Goal: Find specific page/section: Find specific page/section

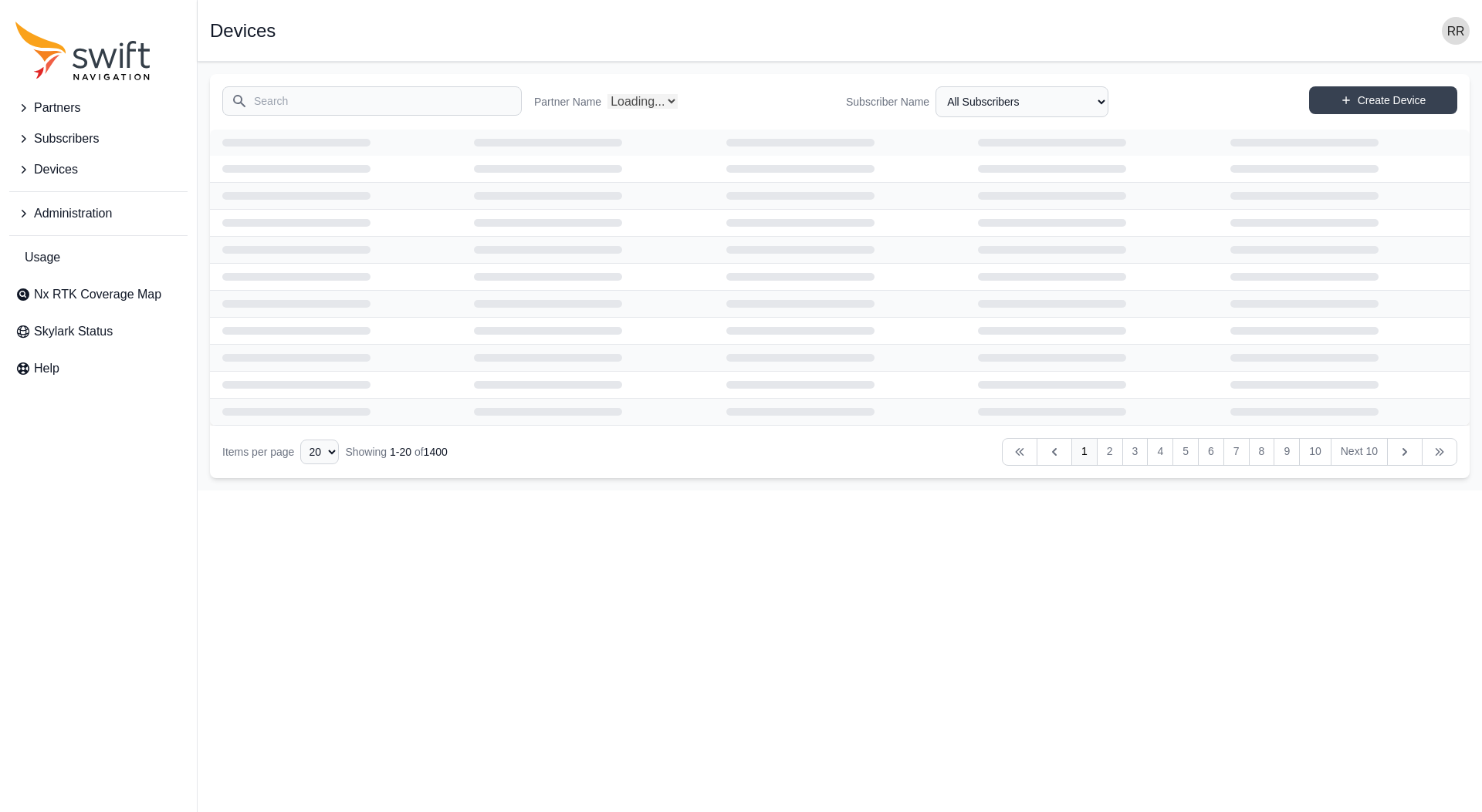
select select "Partner Name"
click at [24, 206] on button "Administration" at bounding box center [98, 213] width 178 height 31
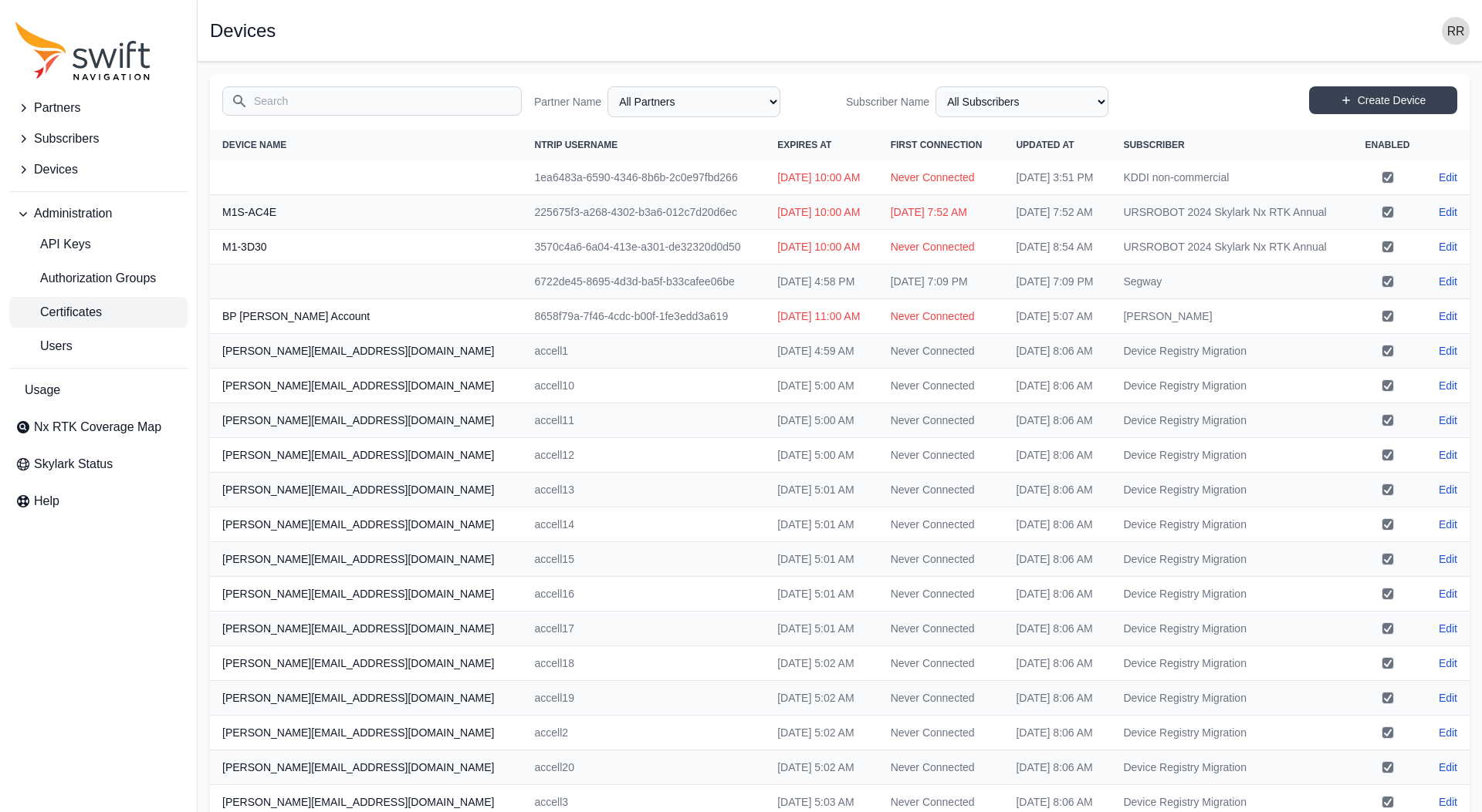
click at [54, 304] on span "Certificates" at bounding box center [59, 313] width 86 height 18
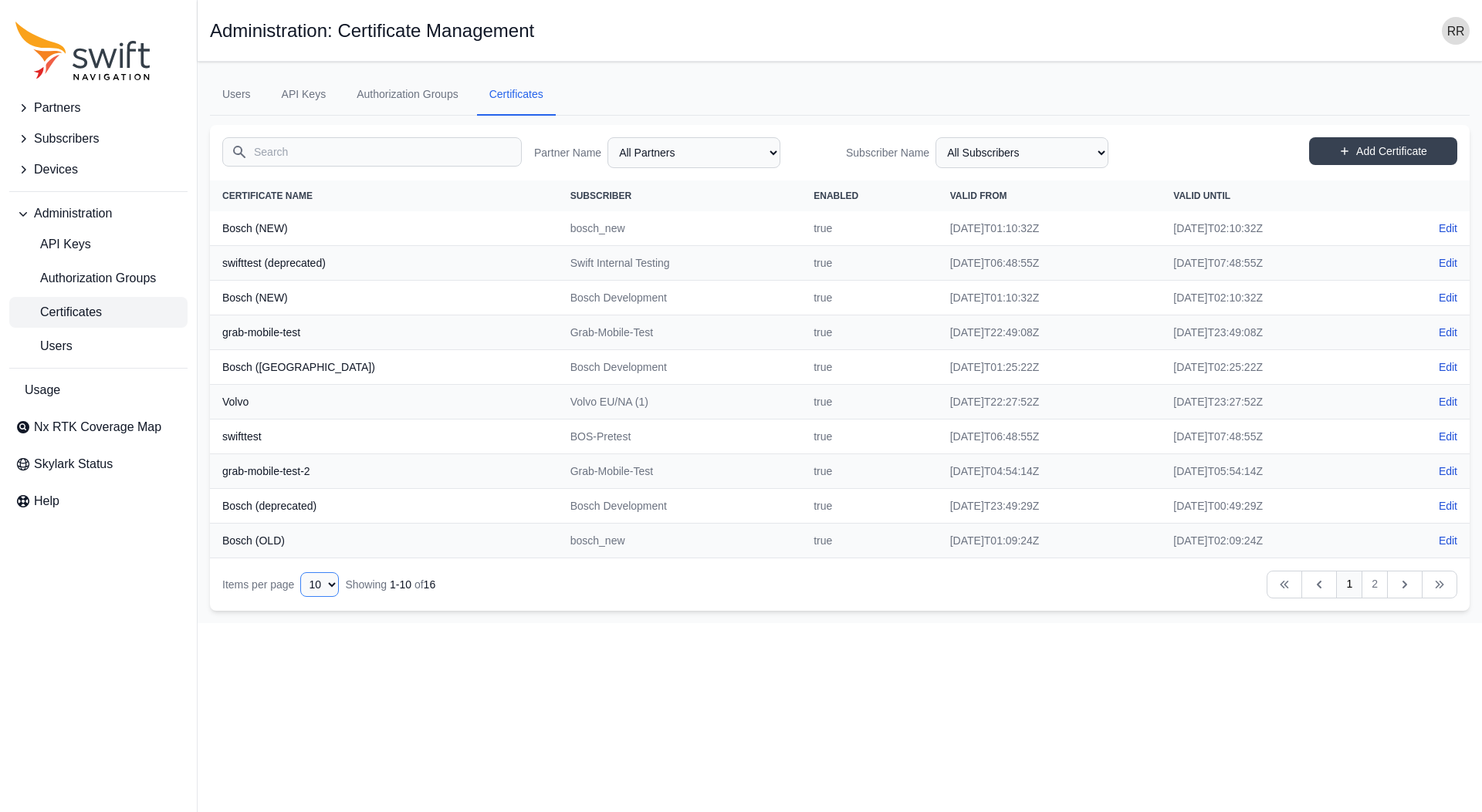
click at [300, 572] on select "10 15 20 25 50" at bounding box center [319, 585] width 39 height 25
select select "50"
click option "50" at bounding box center [0, 0] width 0 height 0
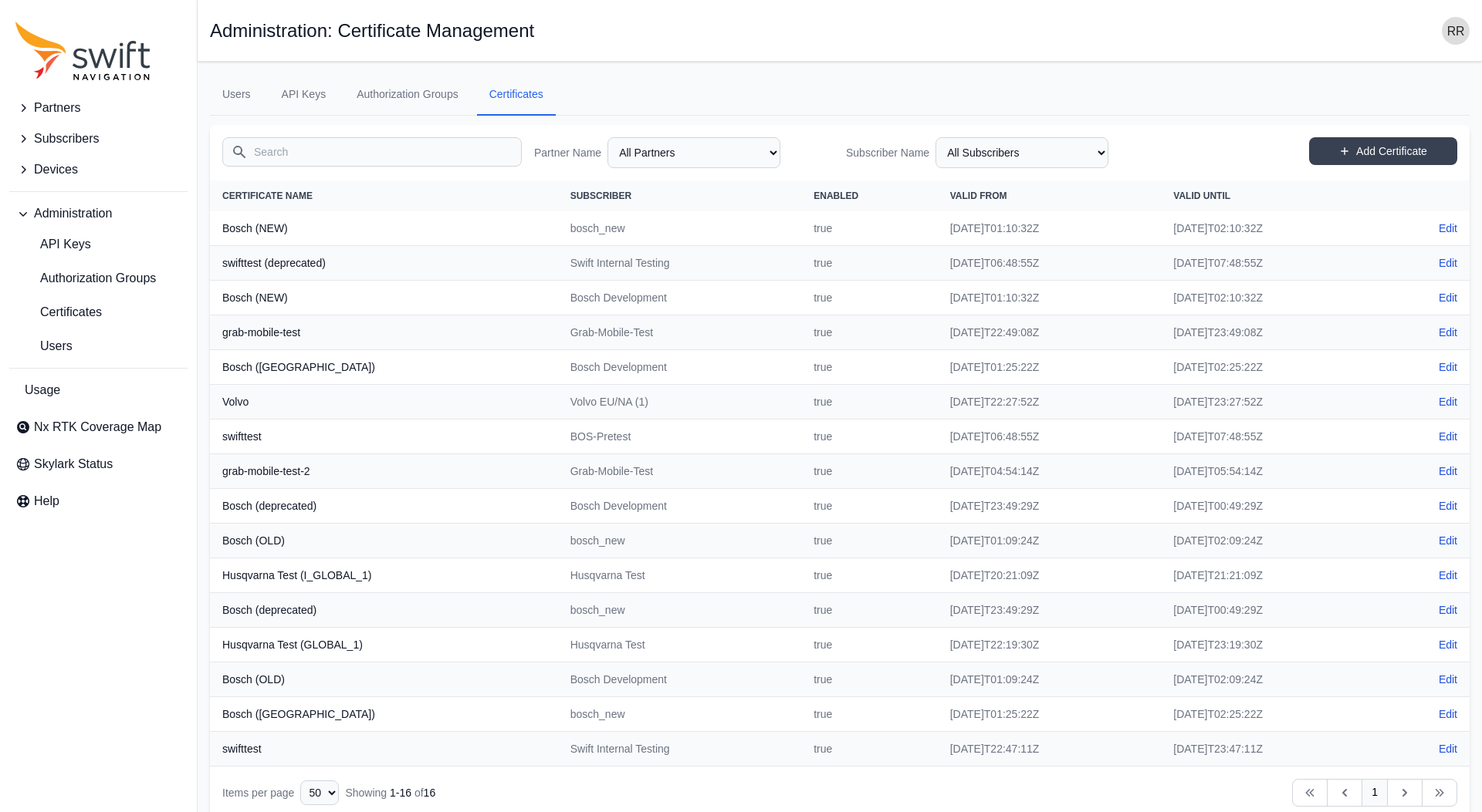
click at [362, 158] on input "Search" at bounding box center [372, 152] width 300 height 29
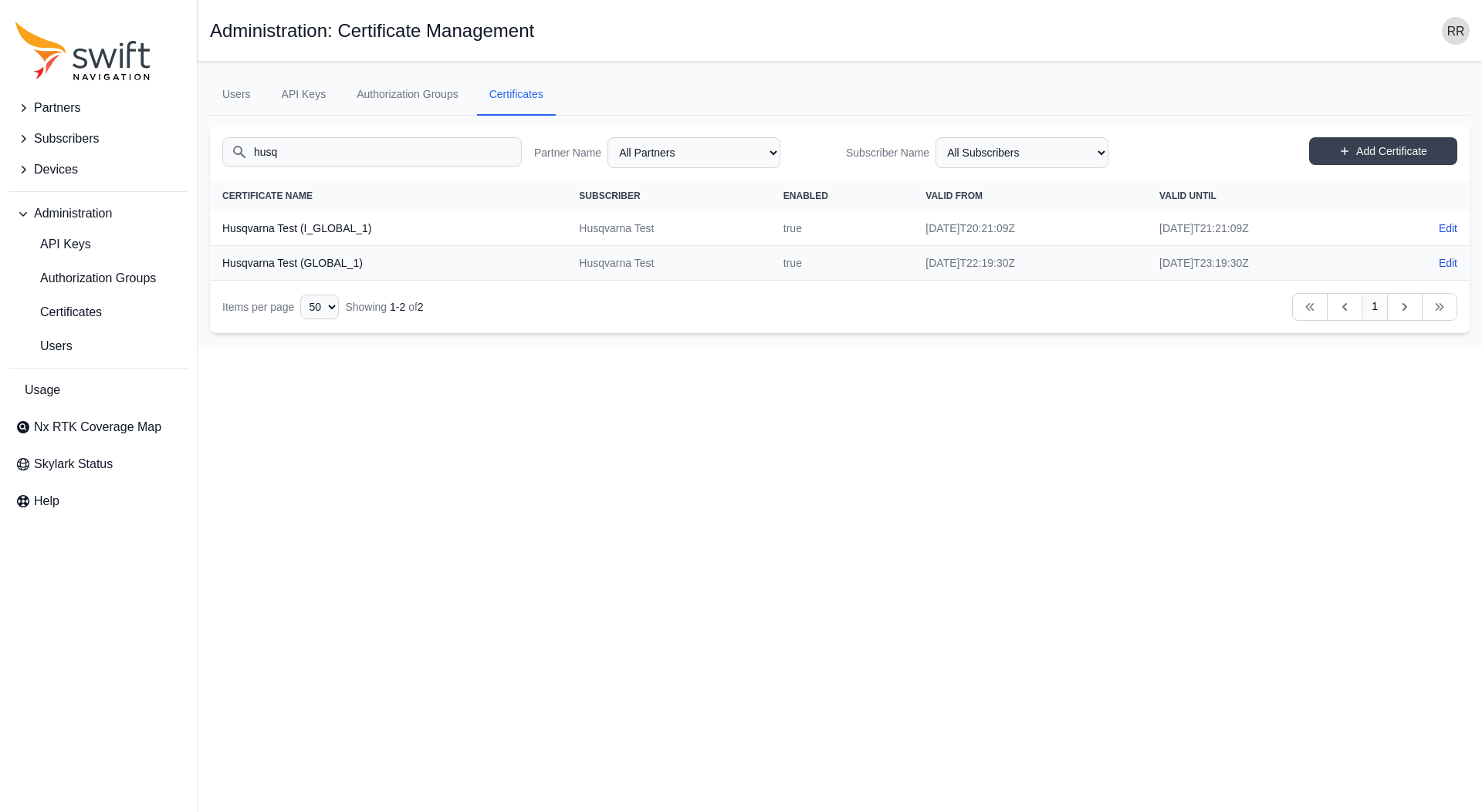
click at [260, 226] on th "Husqvarna Test (I_GLOBAL_1)" at bounding box center [388, 229] width 357 height 35
copy th "Husqvarna"
click at [260, 226] on th "Husqvarna Test (I_GLOBAL_1)" at bounding box center [388, 229] width 357 height 35
click at [300, 158] on input "husq" at bounding box center [372, 152] width 300 height 29
type input "Husqvarna"
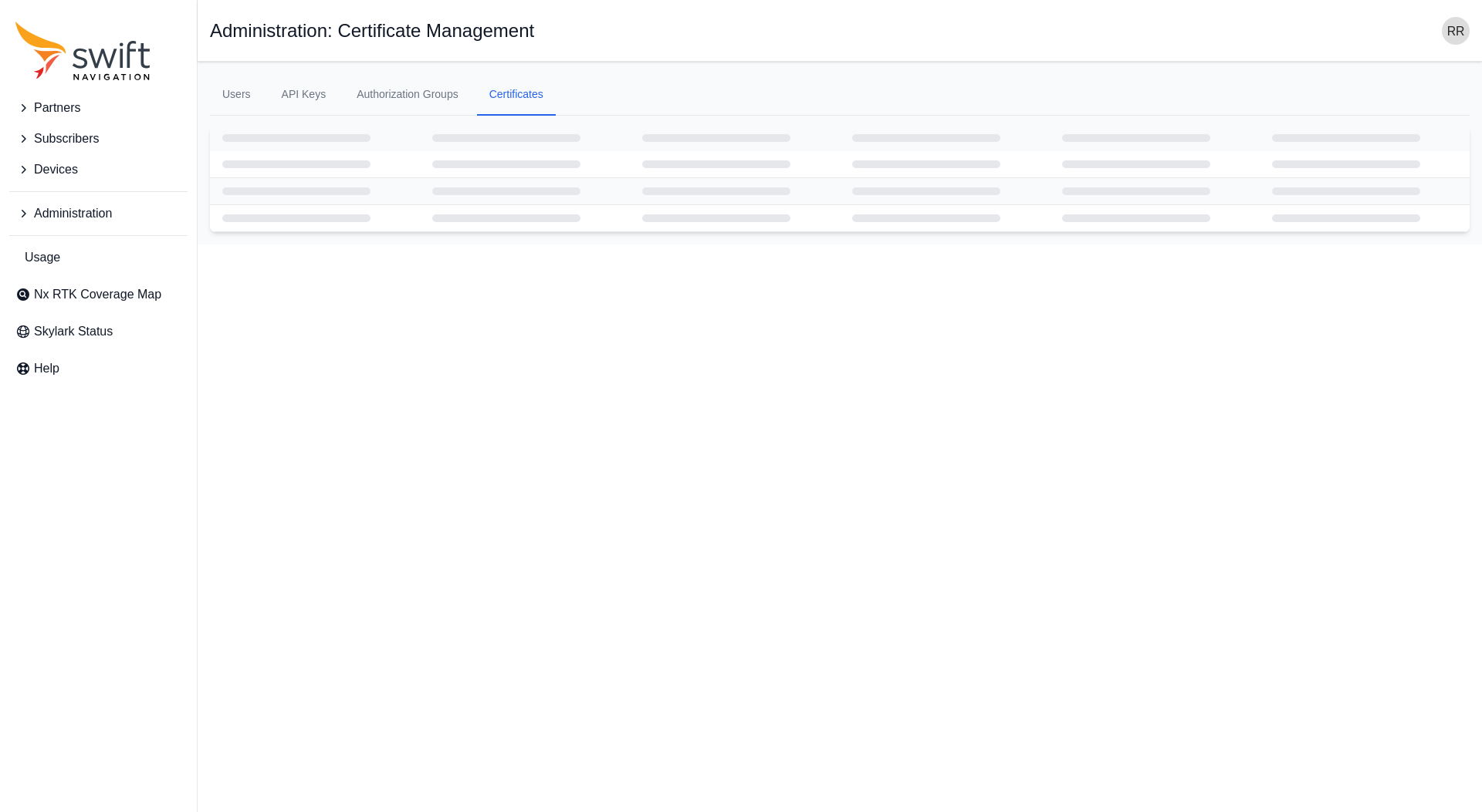
select select
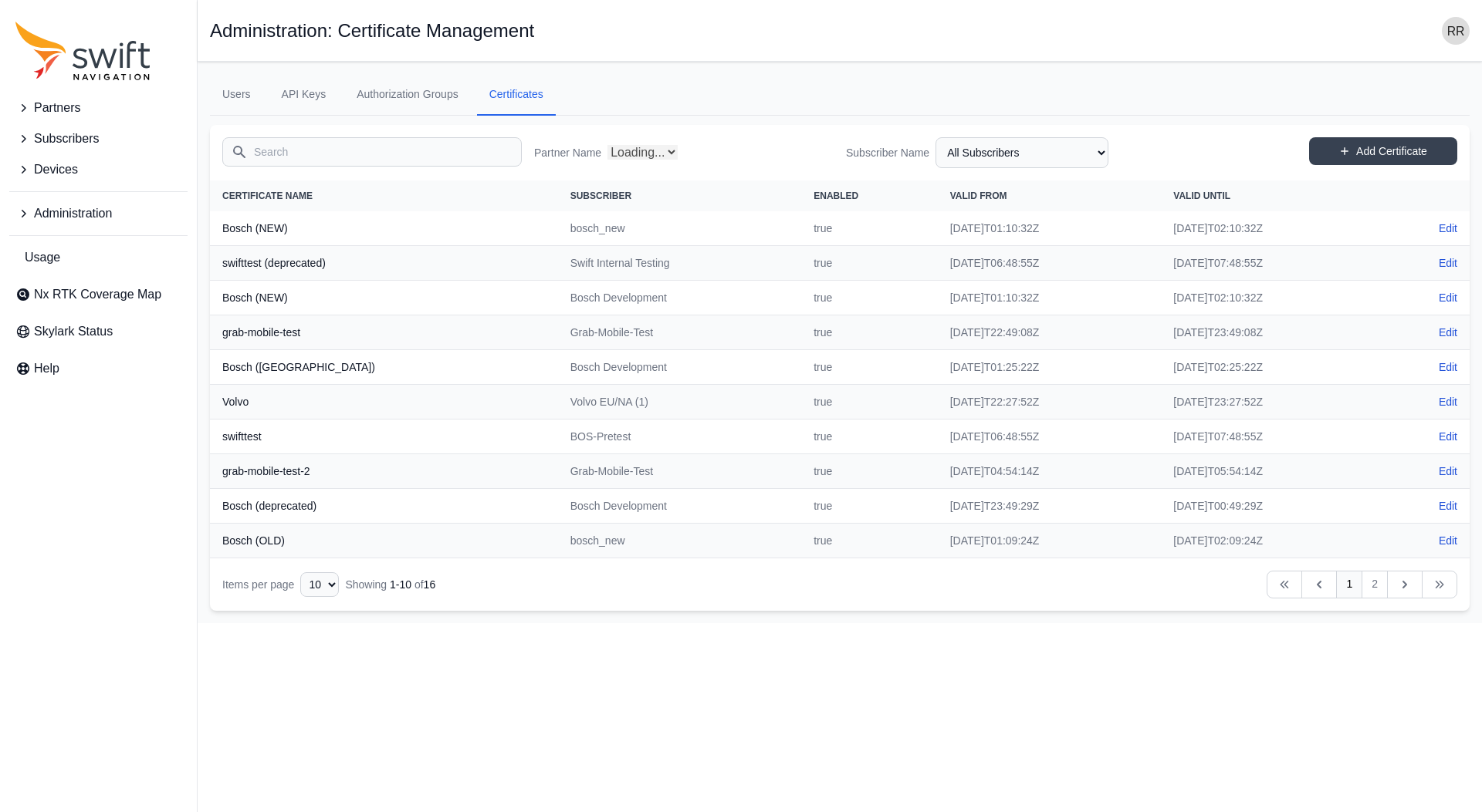
type input "Husqvarna"
click at [316, 153] on input "Husqvarna" at bounding box center [372, 152] width 300 height 29
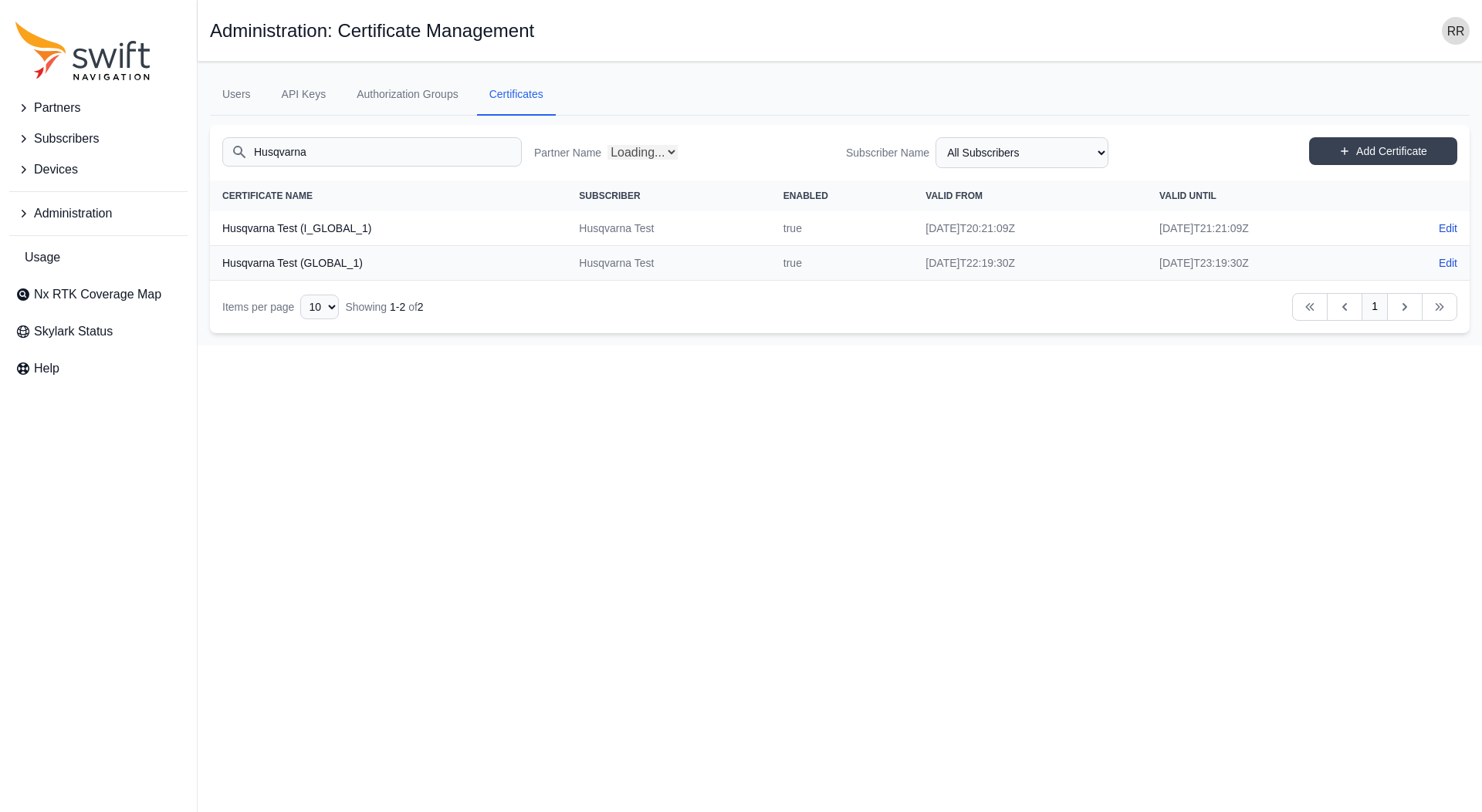
select select "Partner Name"
type input "Husqvarna"
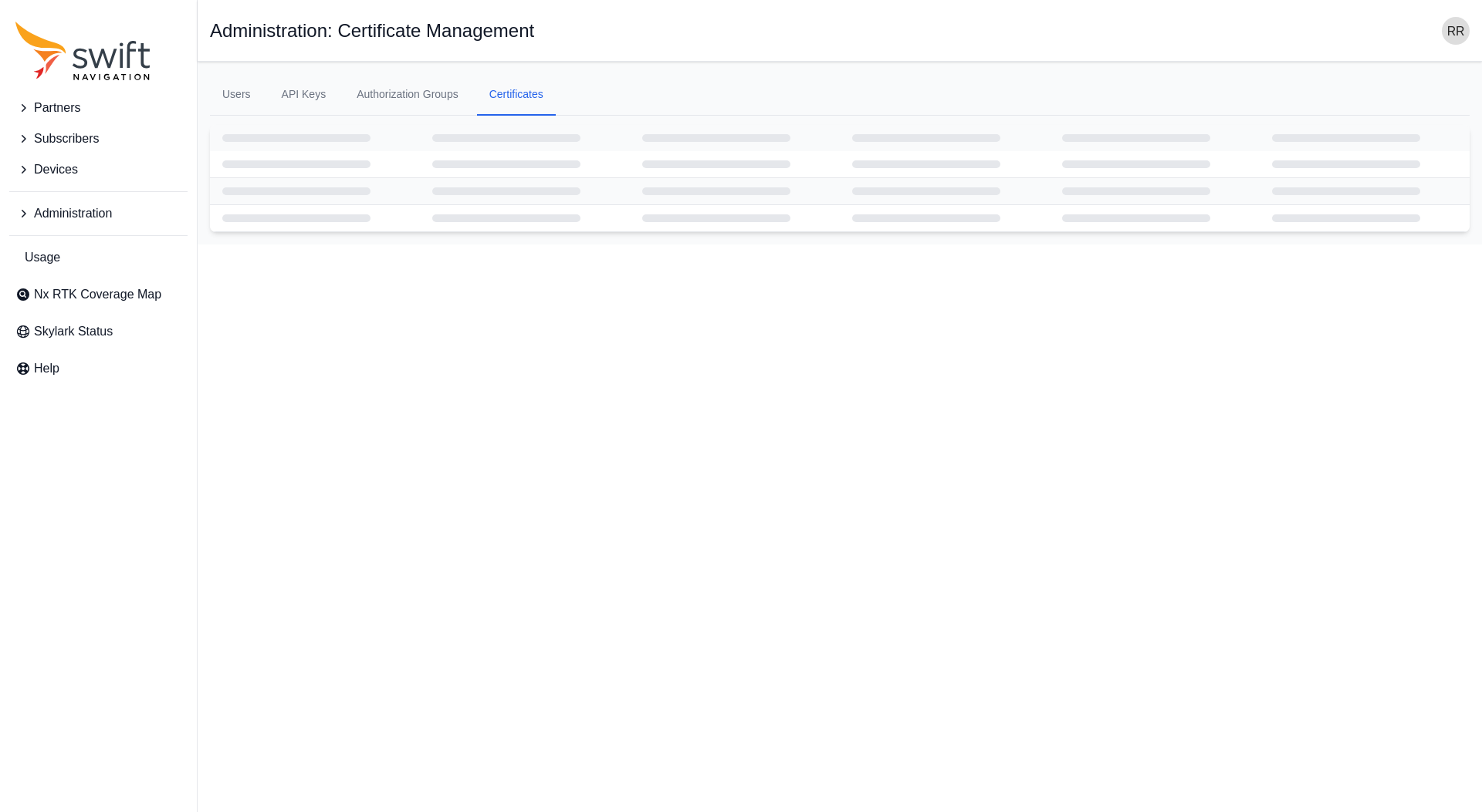
select select
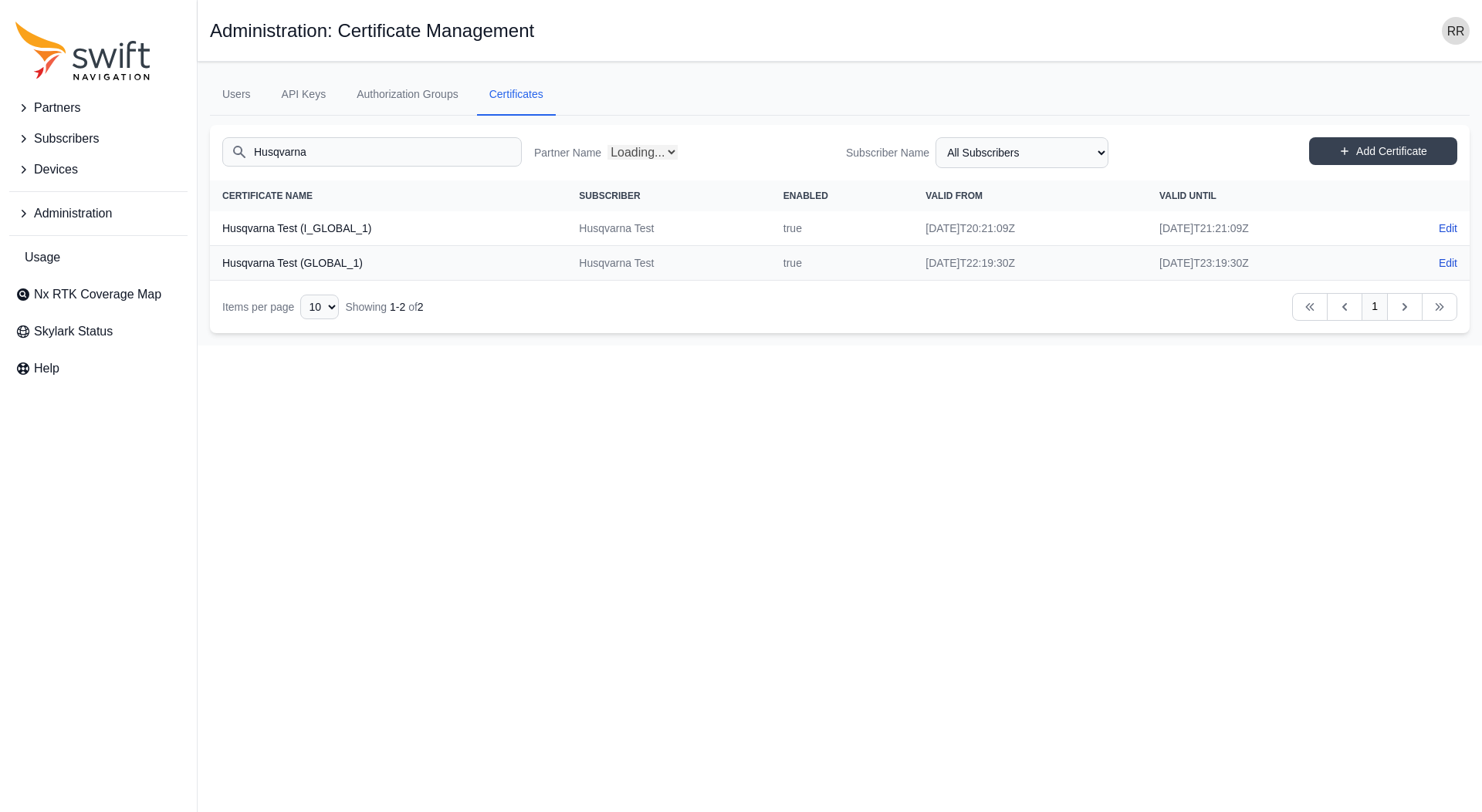
select select "Partner Name"
